Goal: Task Accomplishment & Management: Complete application form

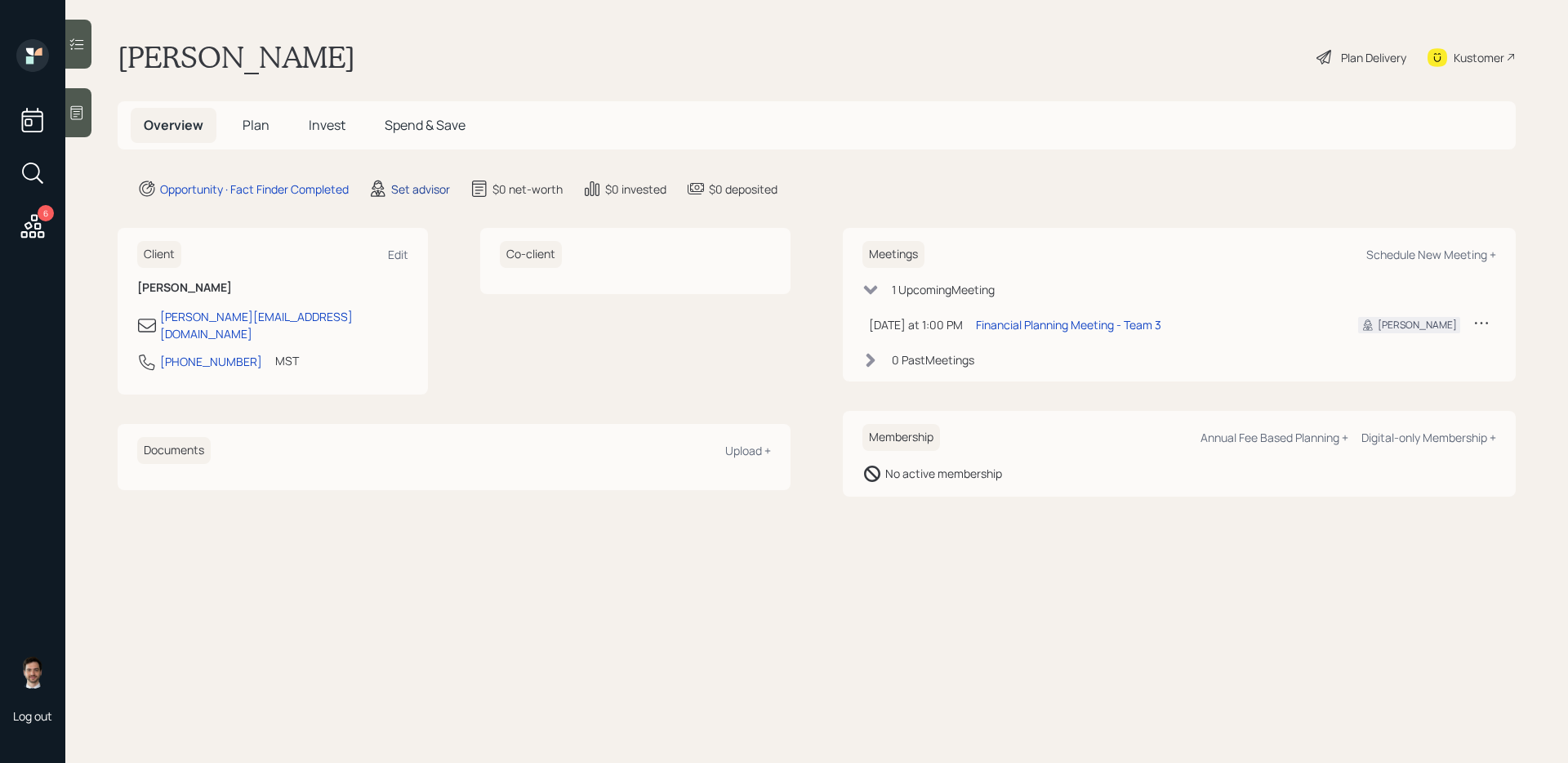
click at [429, 185] on div "Set advisor" at bounding box center [421, 189] width 58 height 17
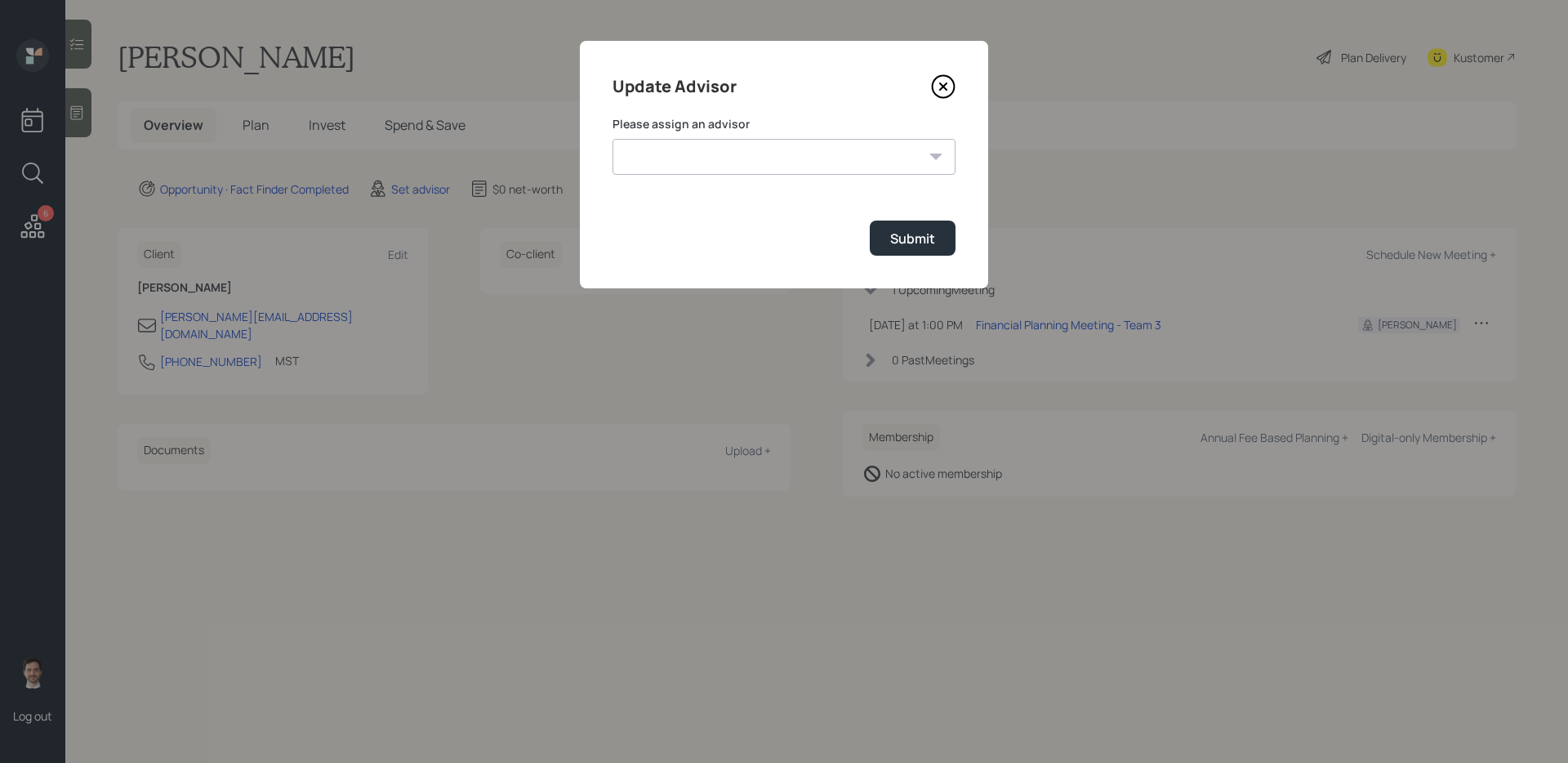
click at [690, 151] on select "[PERSON_NAME] [PERSON_NAME] End [PERSON_NAME] [PERSON_NAME] [PERSON_NAME] [PERS…" at bounding box center [784, 157] width 343 height 36
select select "ef6b64e1-8f62-4a74-b865-a7df4b35b836"
click at [612, 138] on select "[PERSON_NAME] [PERSON_NAME] End [PERSON_NAME] [PERSON_NAME] [PERSON_NAME] [PERS…" at bounding box center [784, 157] width 343 height 36
click at [904, 241] on div "Submit" at bounding box center [913, 238] width 45 height 18
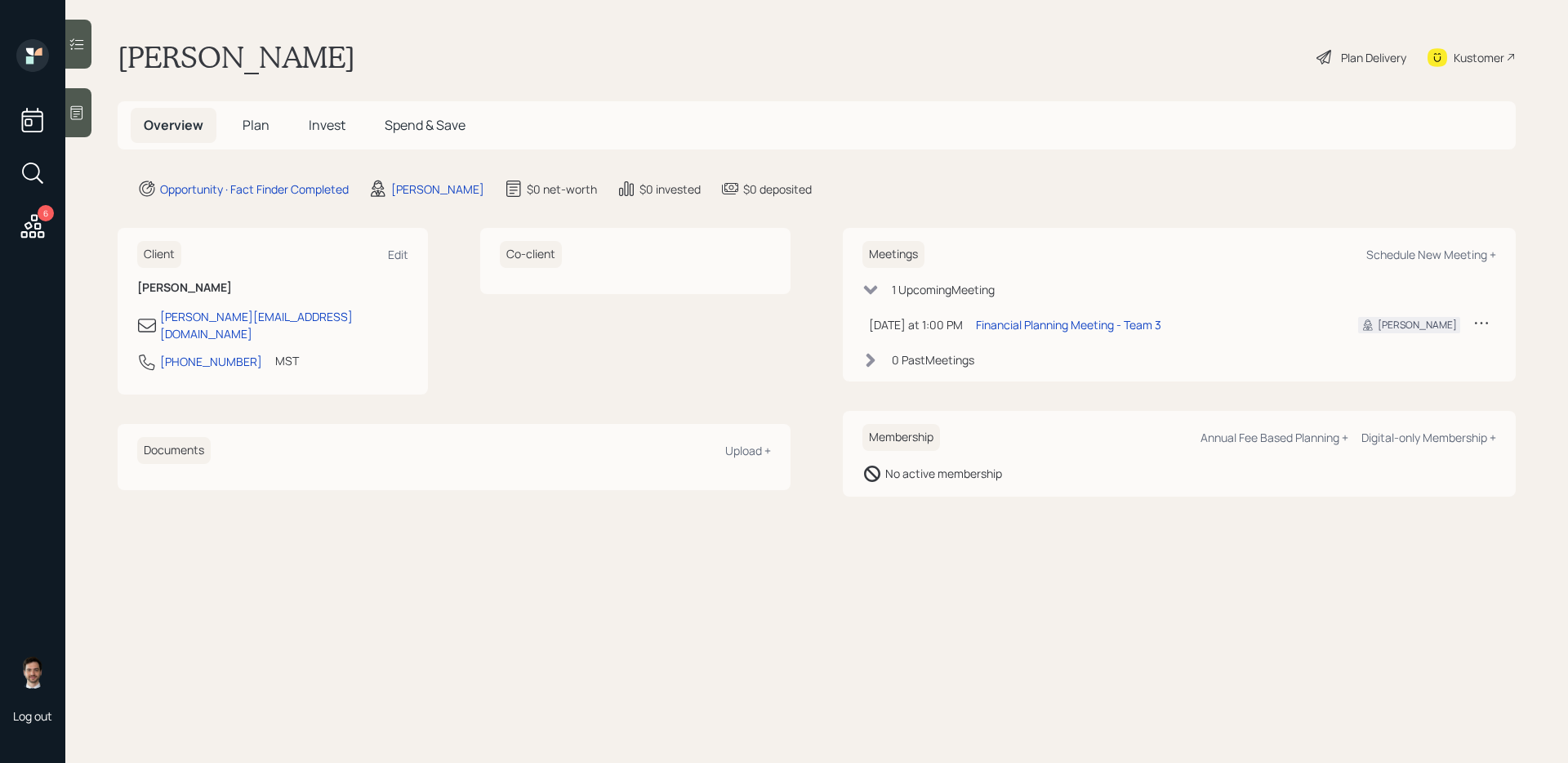
click at [256, 132] on span "Plan" at bounding box center [255, 125] width 27 height 18
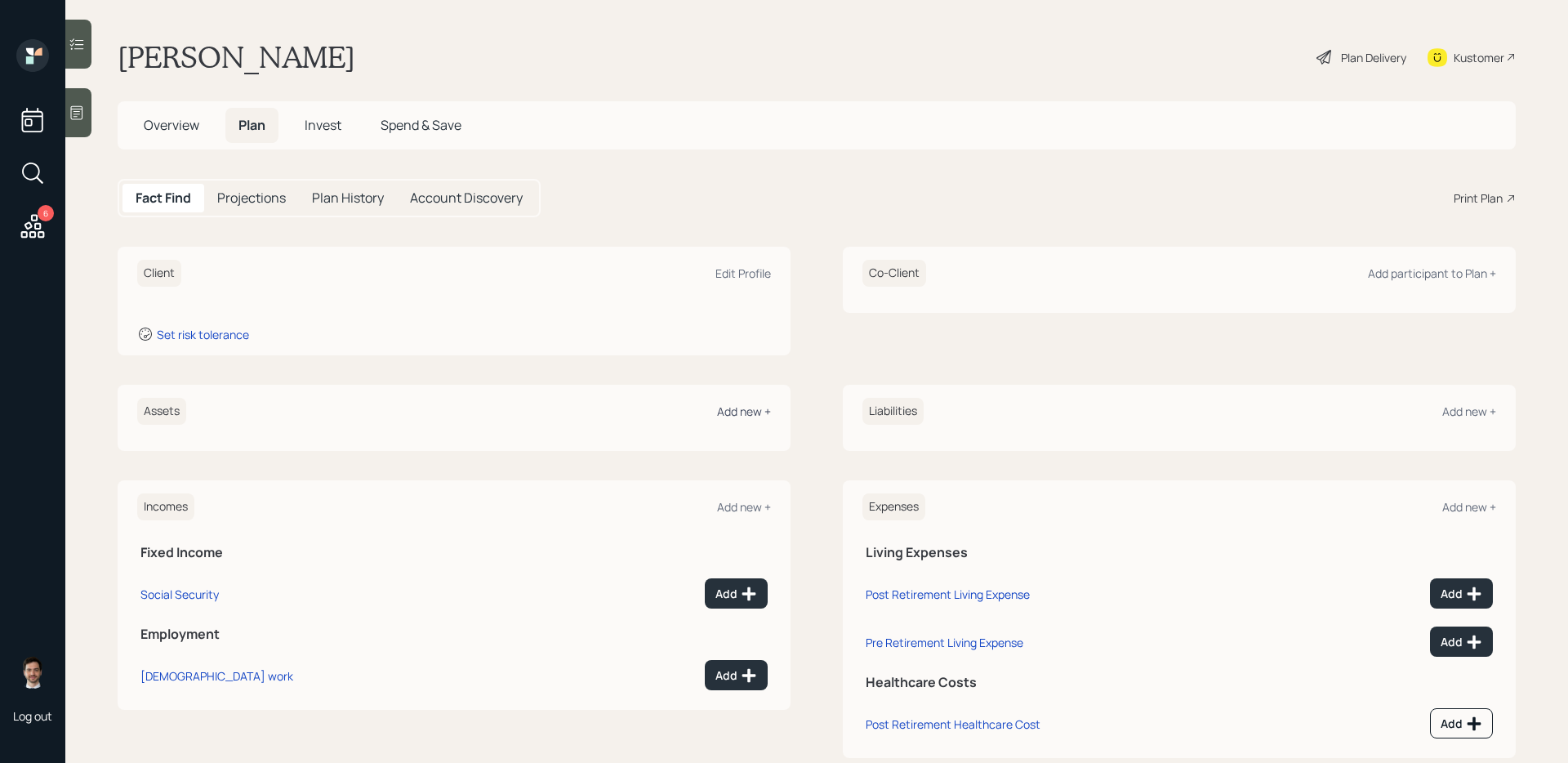
click at [732, 414] on div "Add new +" at bounding box center [744, 411] width 54 height 15
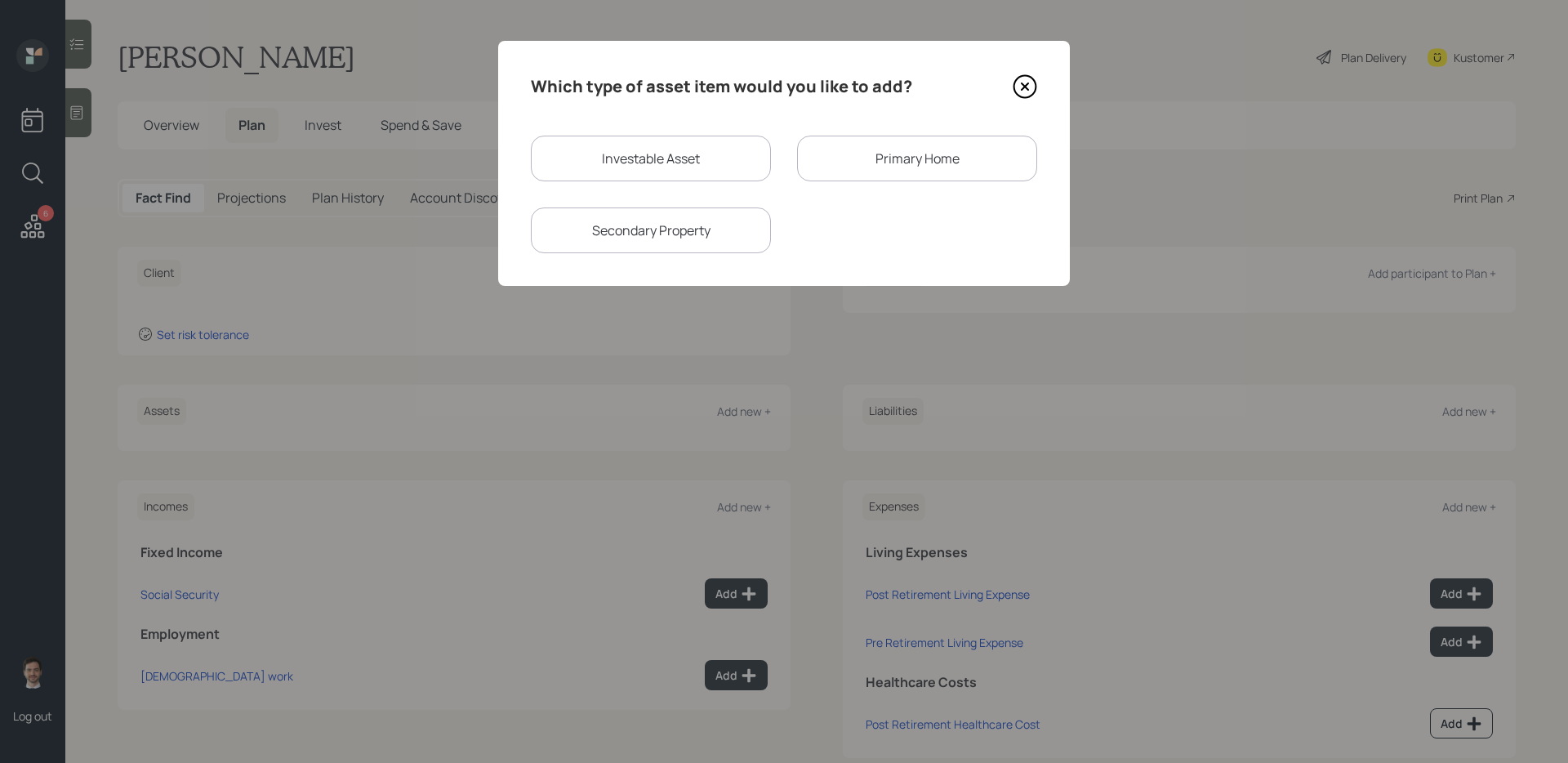
click at [727, 153] on div "Investable Asset" at bounding box center [650, 158] width 240 height 46
select select "taxable"
select select "balanced"
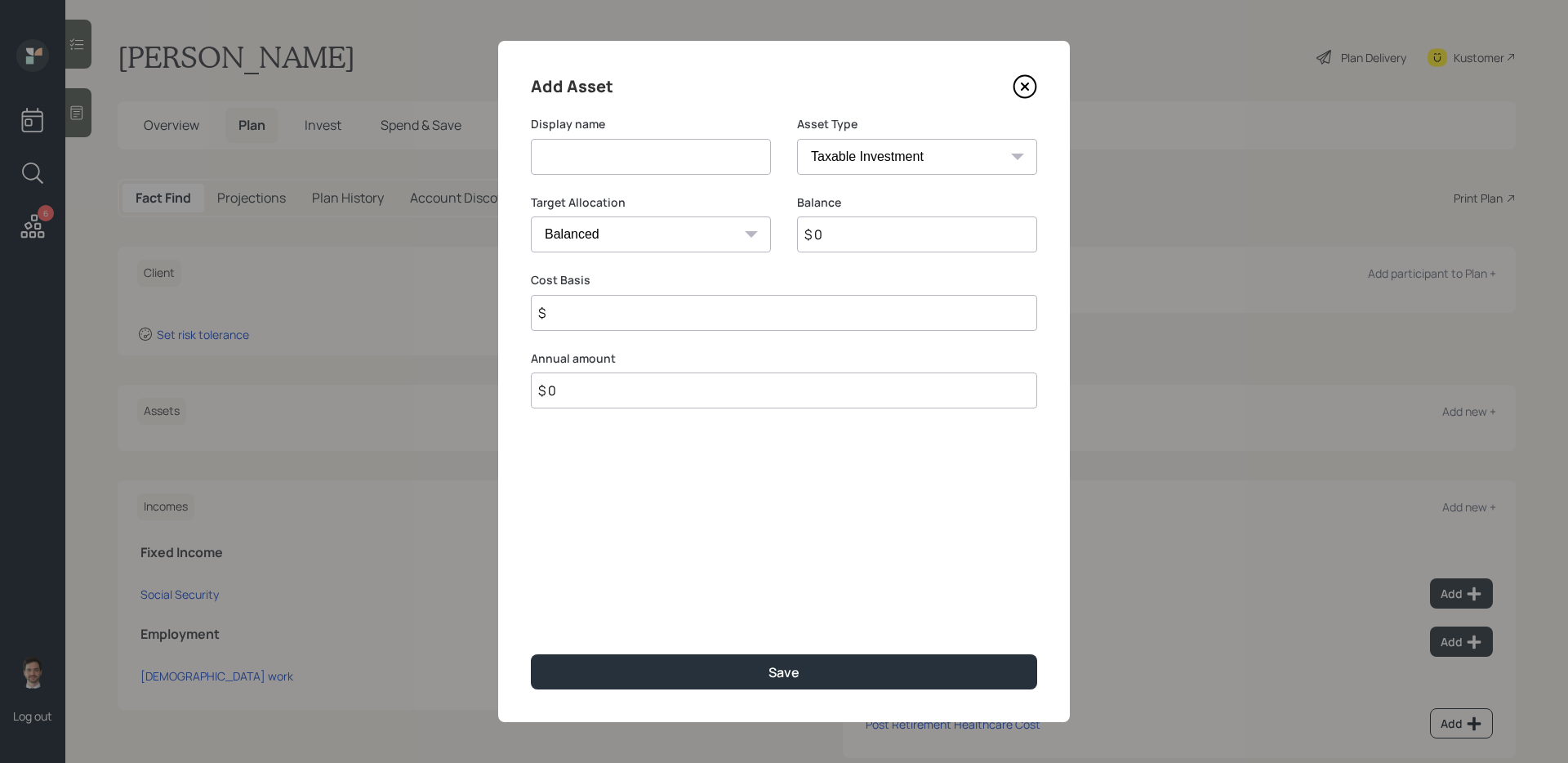
click at [704, 154] on input at bounding box center [650, 157] width 240 height 36
type input "F"
type input "Current 401k"
select select "company_sponsored"
type input "$ 65,000"
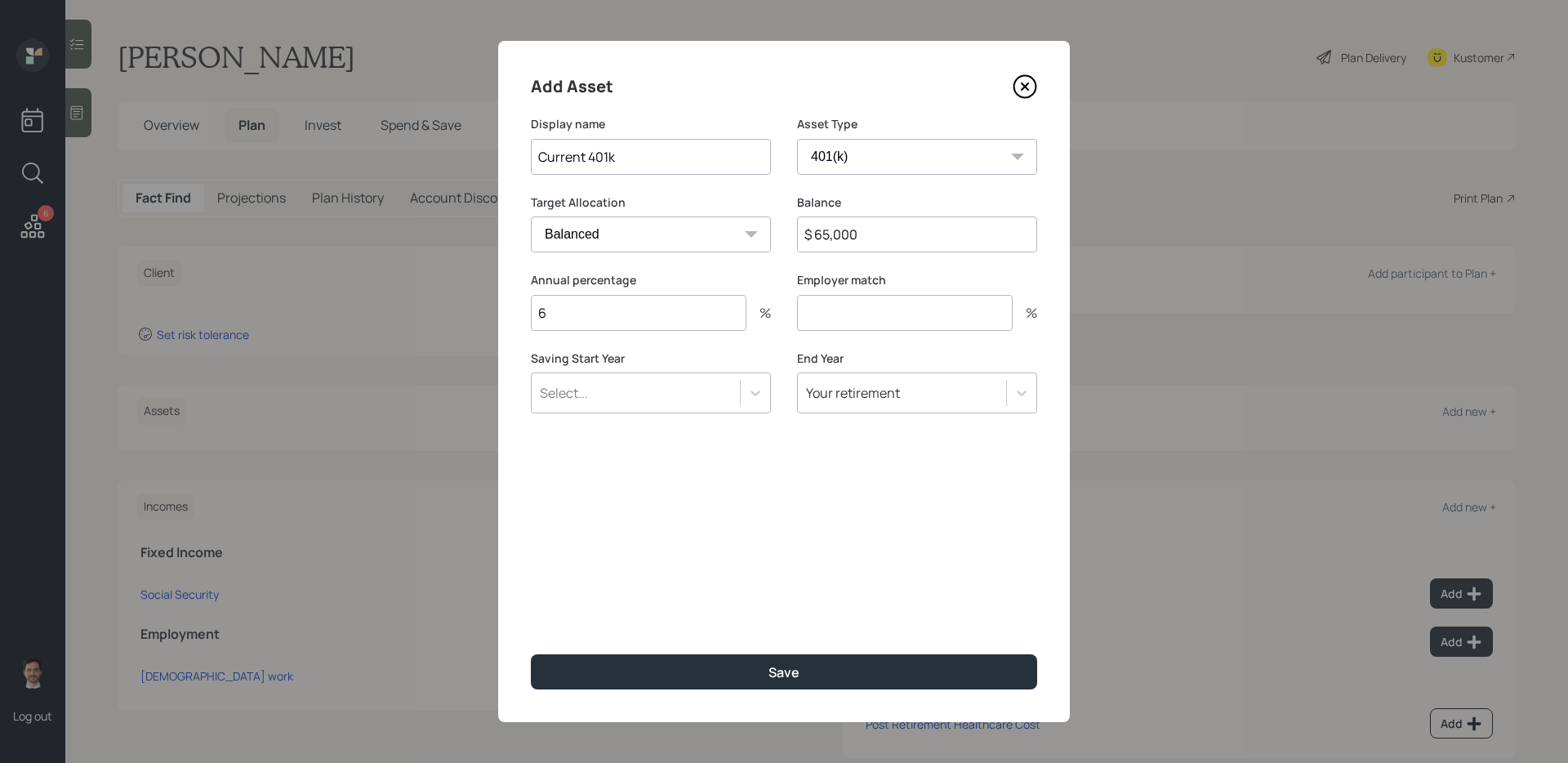
type input "6"
type input "3"
type input "a"
click at [531, 655] on button "Save" at bounding box center [784, 672] width 507 height 35
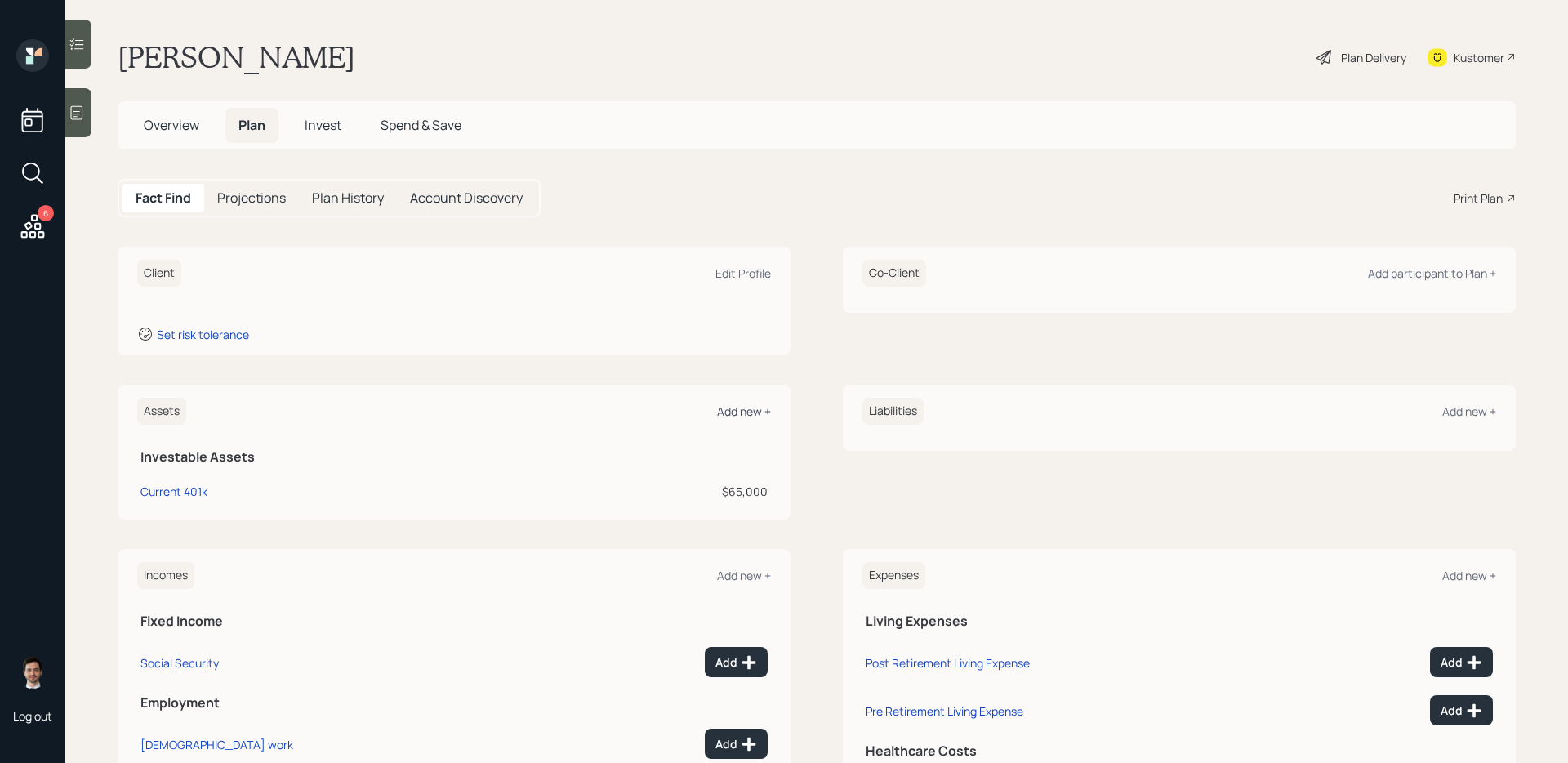
click at [752, 413] on div "Add new +" at bounding box center [744, 411] width 54 height 15
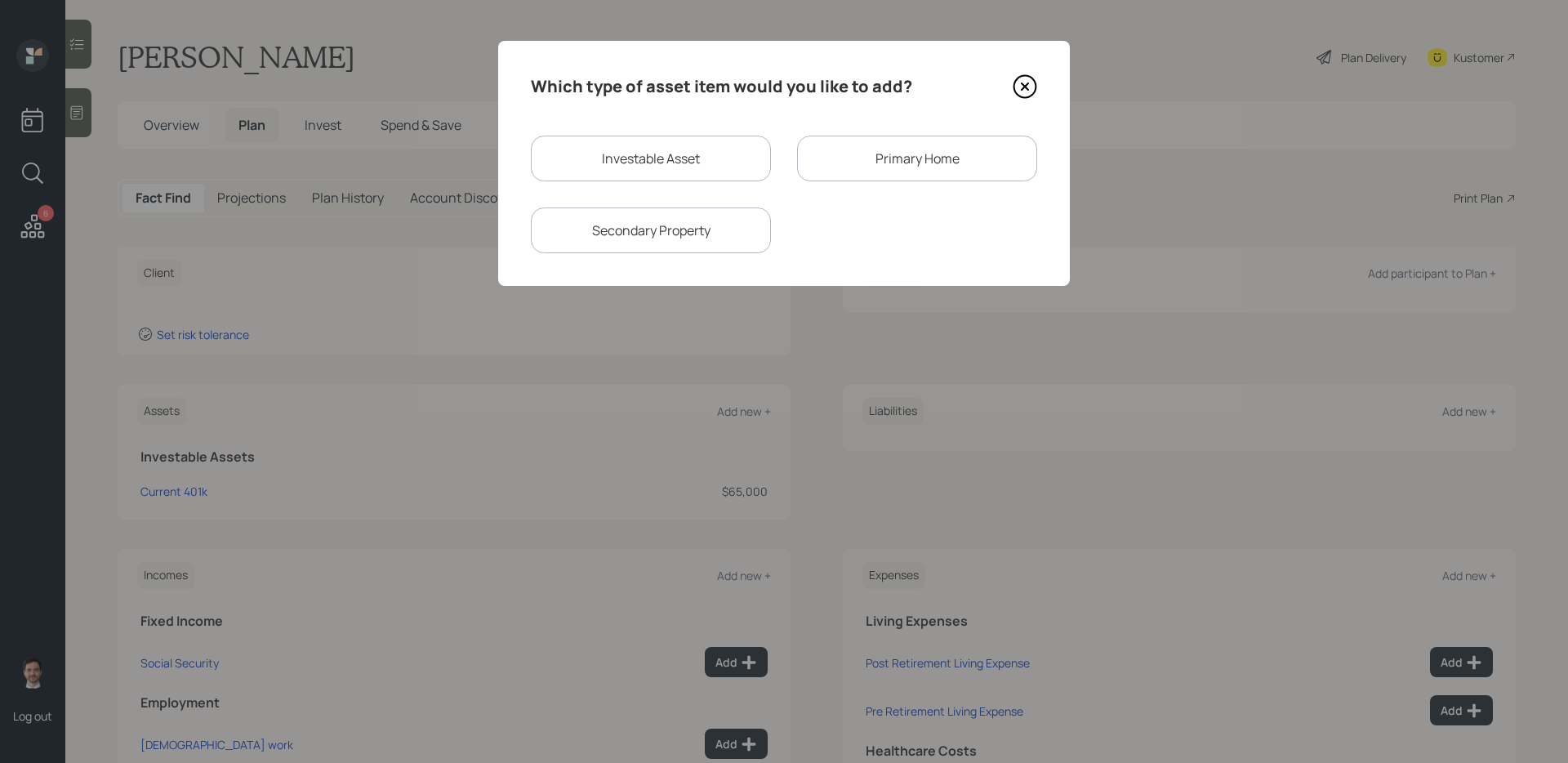
click at [707, 148] on div "Investable Asset" at bounding box center [650, 158] width 240 height 46
select select "taxable"
select select "balanced"
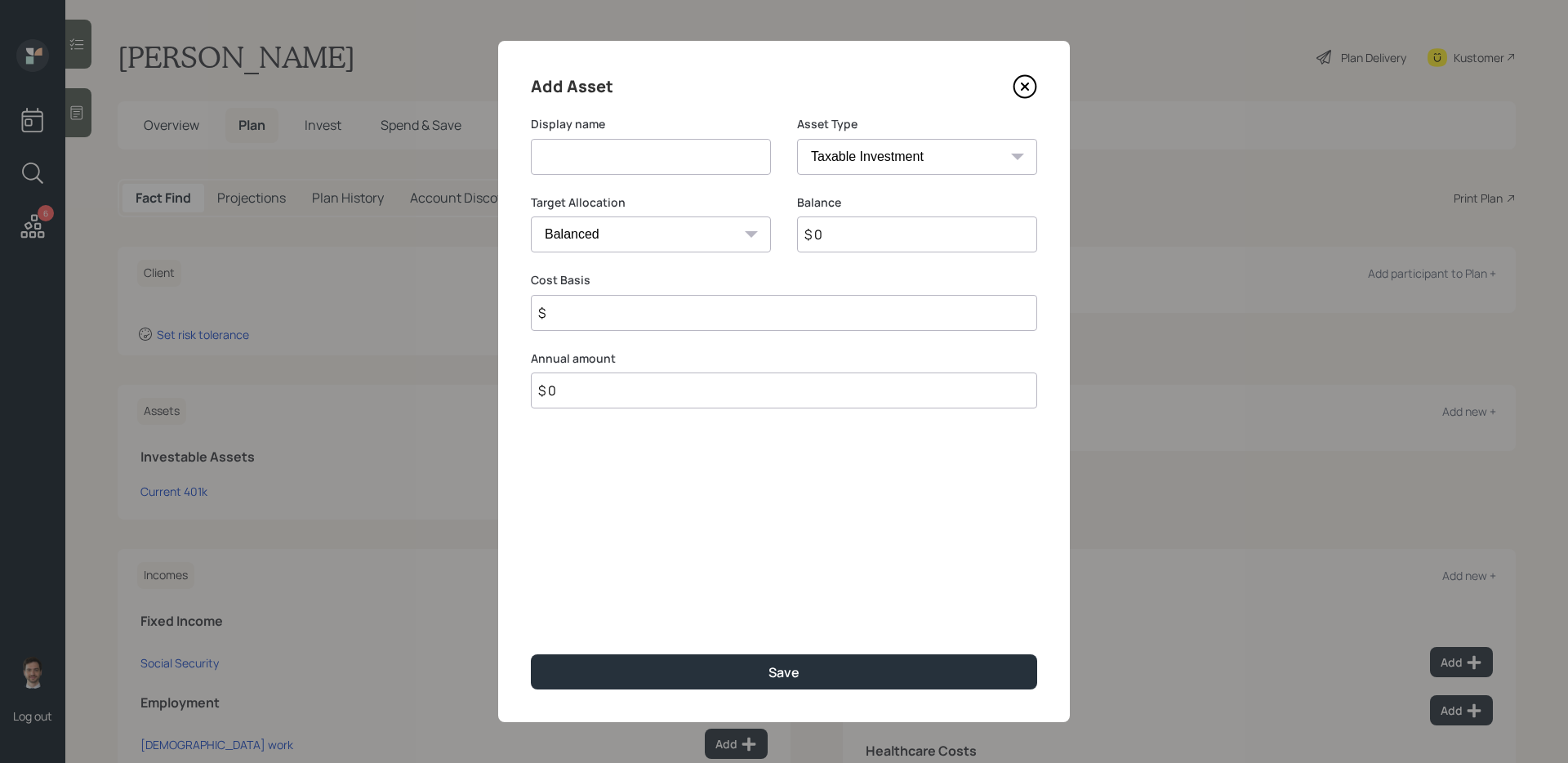
click at [694, 151] on input at bounding box center [650, 157] width 240 height 36
type input "Former 401k"
select select "ira"
type input "$"
type input "$ 40,000"
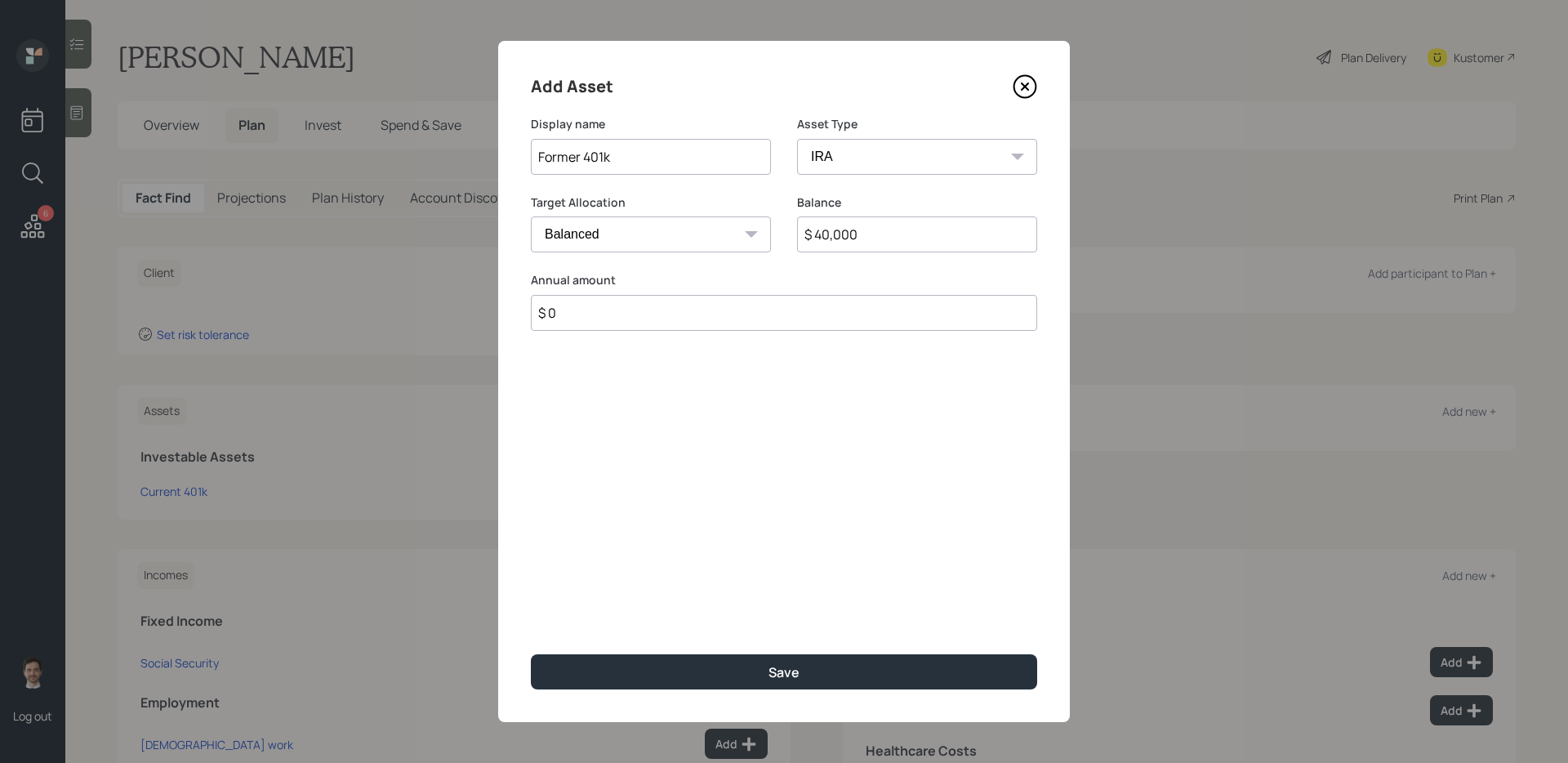
type input "$ 0"
click at [531, 655] on button "Save" at bounding box center [784, 672] width 507 height 35
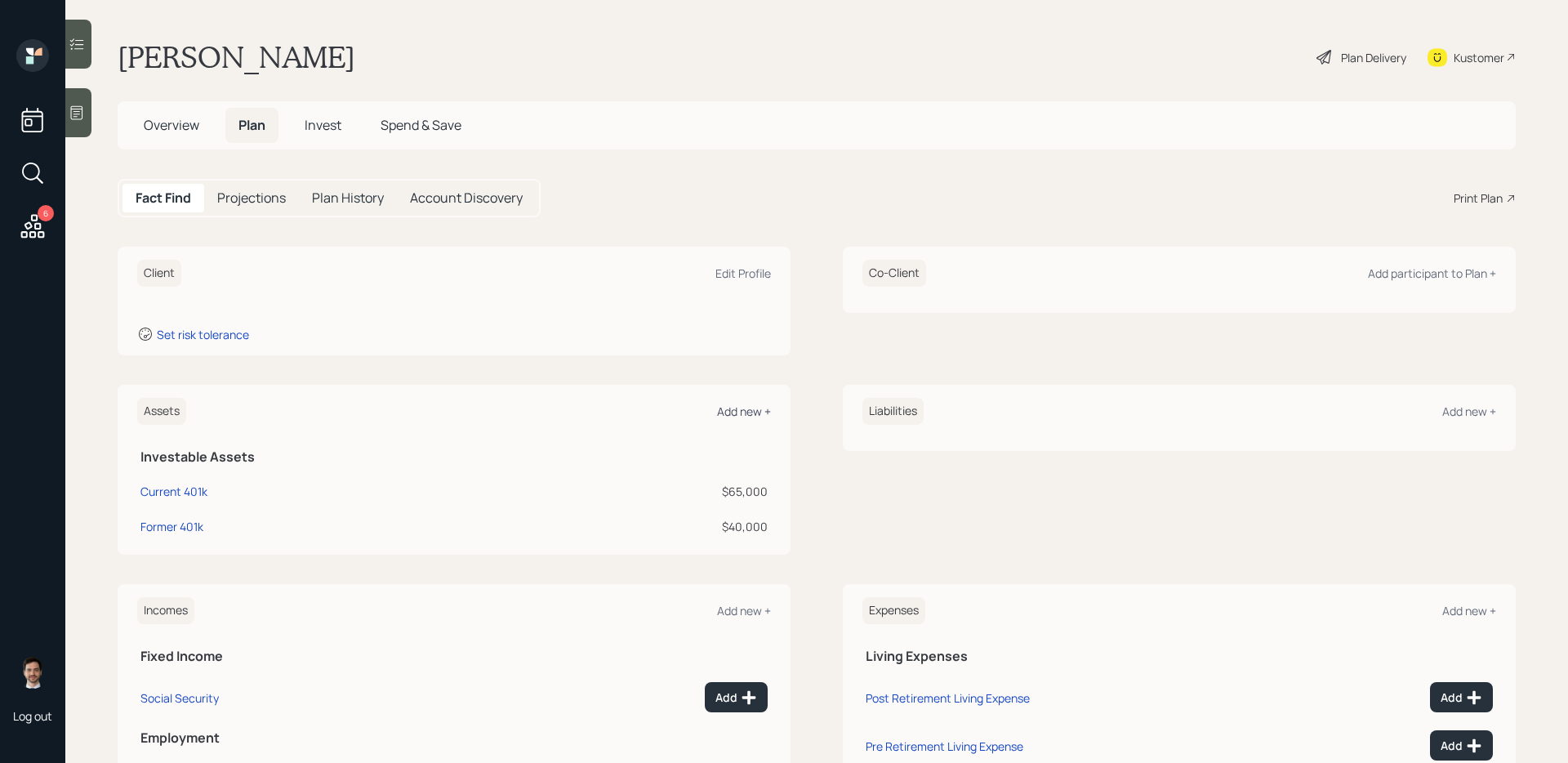
click at [735, 407] on div "Add new +" at bounding box center [744, 411] width 54 height 15
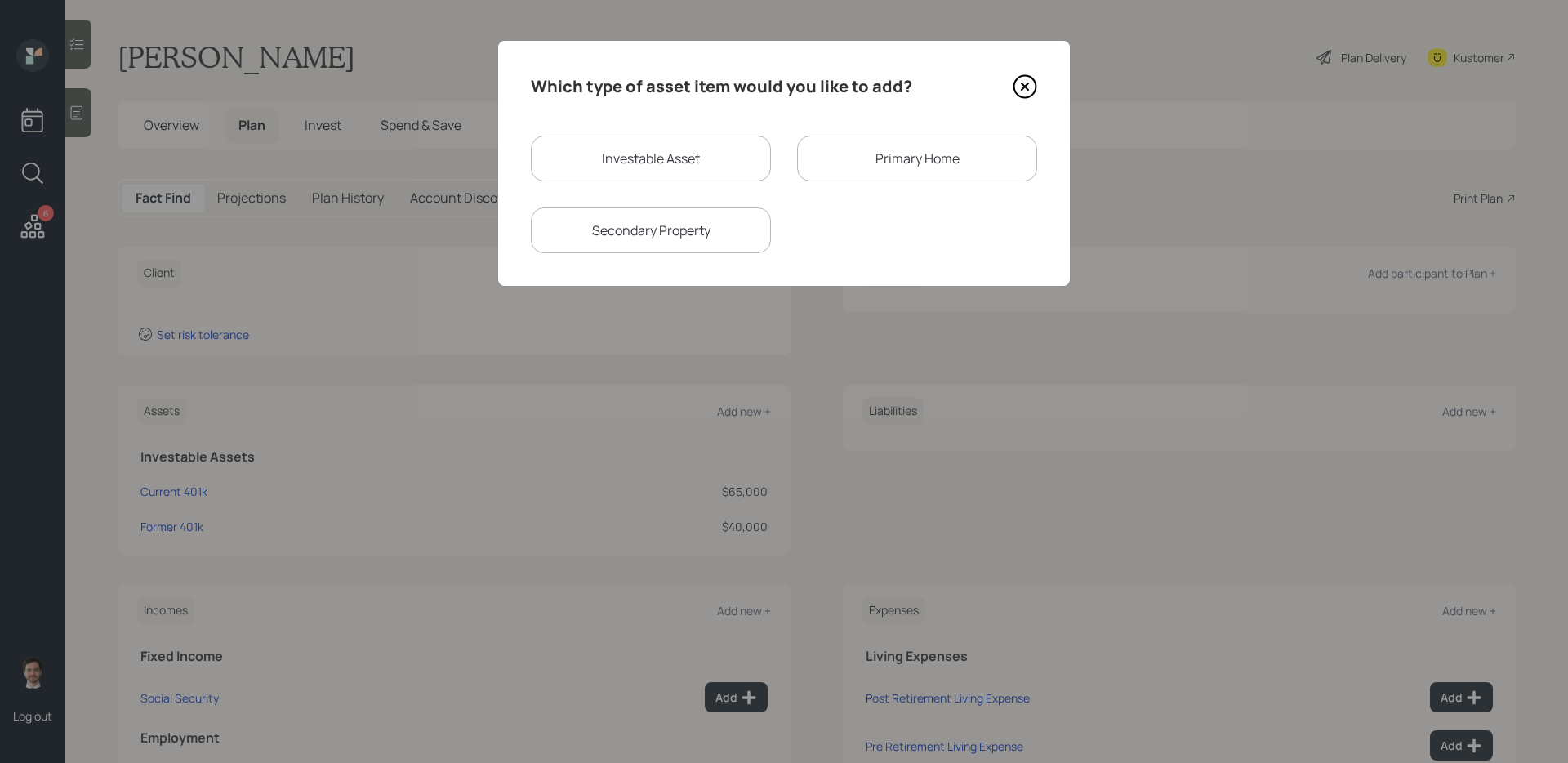
click at [640, 140] on div "Investable Asset" at bounding box center [650, 158] width 240 height 46
select select "taxable"
select select "balanced"
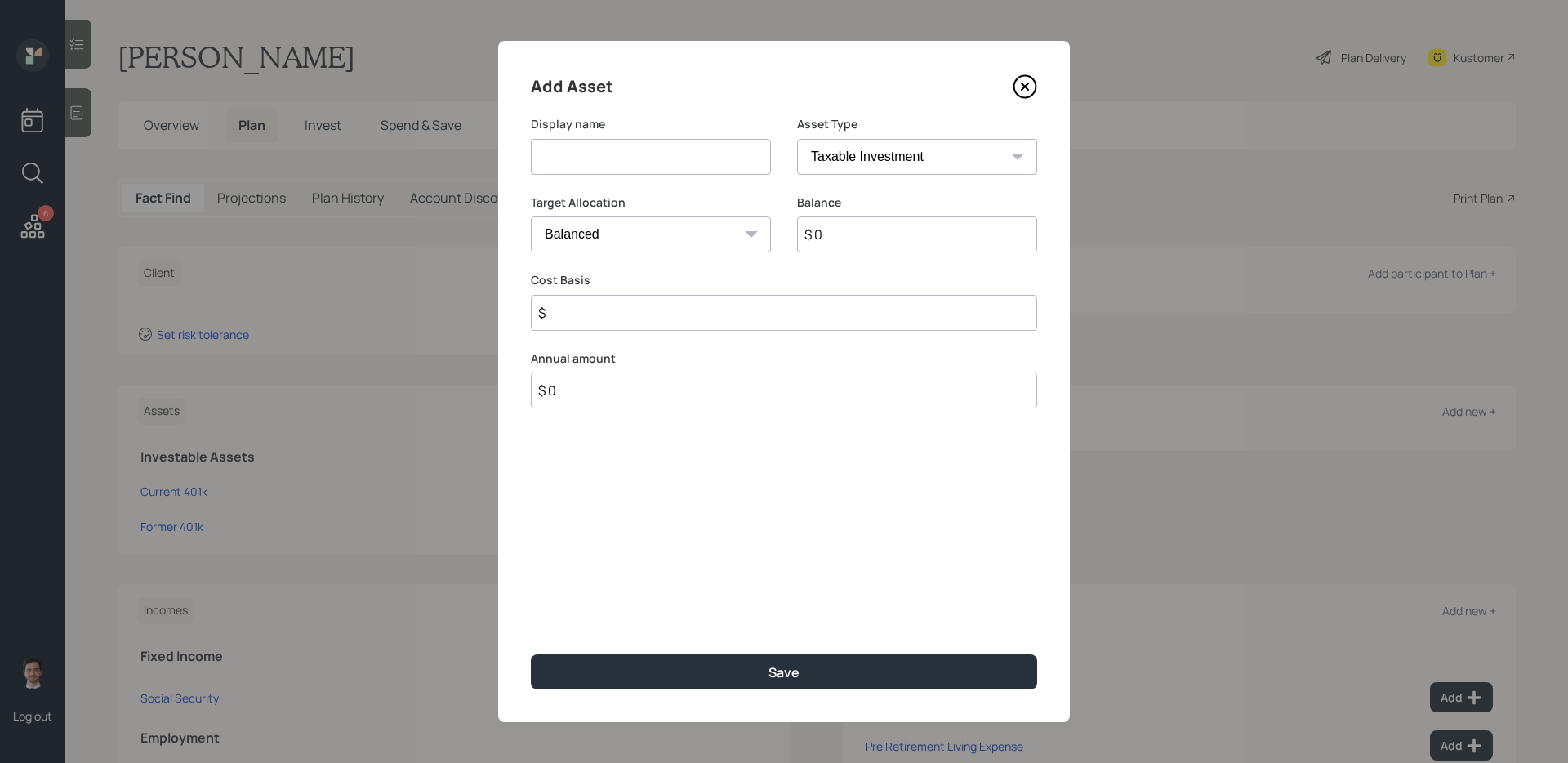
click at [635, 151] on input at bounding box center [650, 157] width 240 height 36
type input "Brokerage"
type input "$ 200,000"
type input "$ 150,000"
click at [531, 655] on button "Save" at bounding box center [784, 672] width 507 height 35
